Goal: Task Accomplishment & Management: Manage account settings

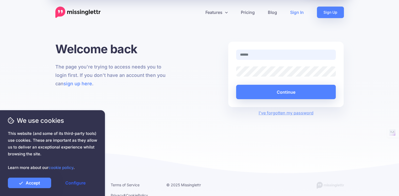
type input "**********"
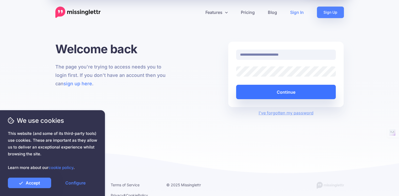
click at [263, 94] on button "Continue" at bounding box center [286, 92] width 100 height 14
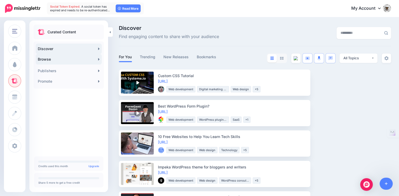
click at [87, 60] on link "Browse" at bounding box center [69, 59] width 66 height 10
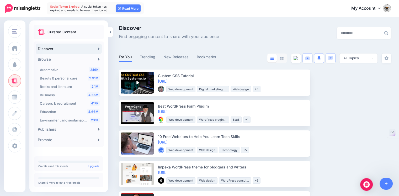
click at [385, 7] on link "My Account" at bounding box center [368, 8] width 45 height 13
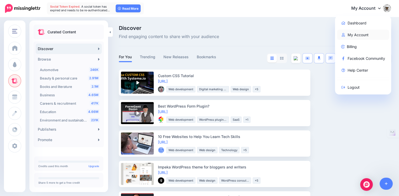
click at [372, 36] on link "My Account" at bounding box center [363, 35] width 52 height 10
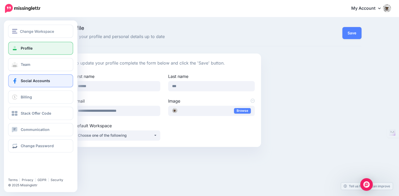
click at [22, 81] on span "Social Accounts" at bounding box center [35, 80] width 29 height 4
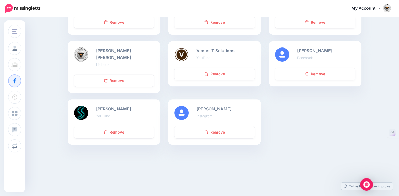
scroll to position [175, 0]
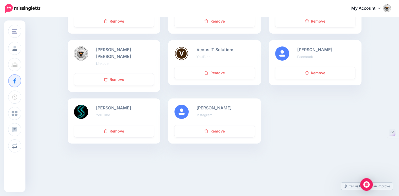
click at [373, 10] on link "My Account" at bounding box center [368, 8] width 45 height 13
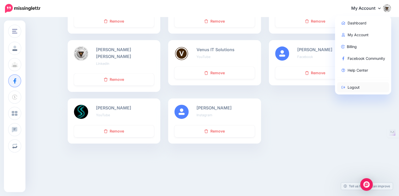
click at [362, 87] on link "Logout" at bounding box center [363, 87] width 52 height 10
